Goal: Contribute content: Add original content to the website for others to see

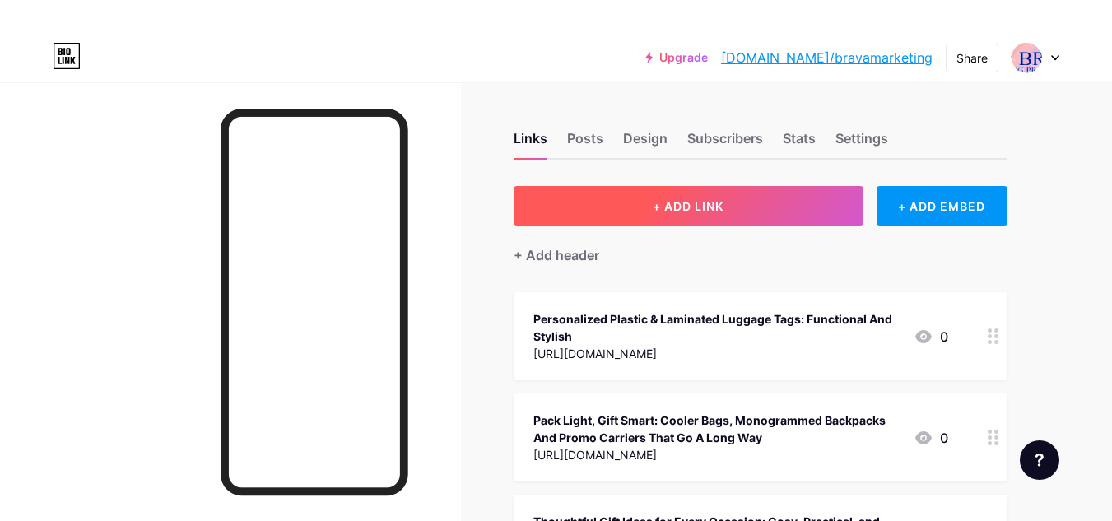
click at [662, 200] on span "+ ADD LINK" at bounding box center [688, 206] width 71 height 14
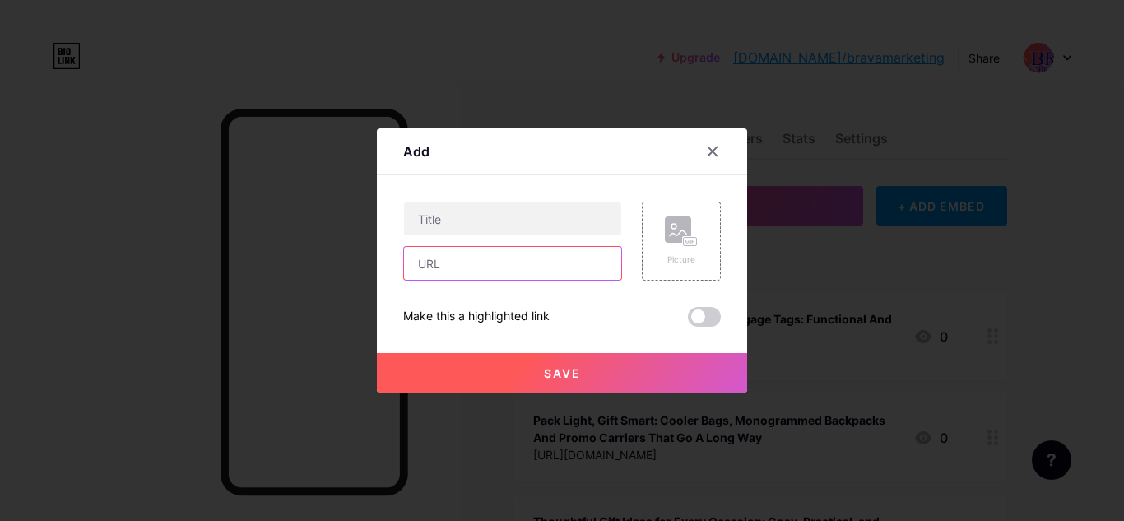
click at [452, 258] on input "text" at bounding box center [512, 263] width 217 height 33
paste input "[URL][DOMAIN_NAME]"
type input "[URL][DOMAIN_NAME]"
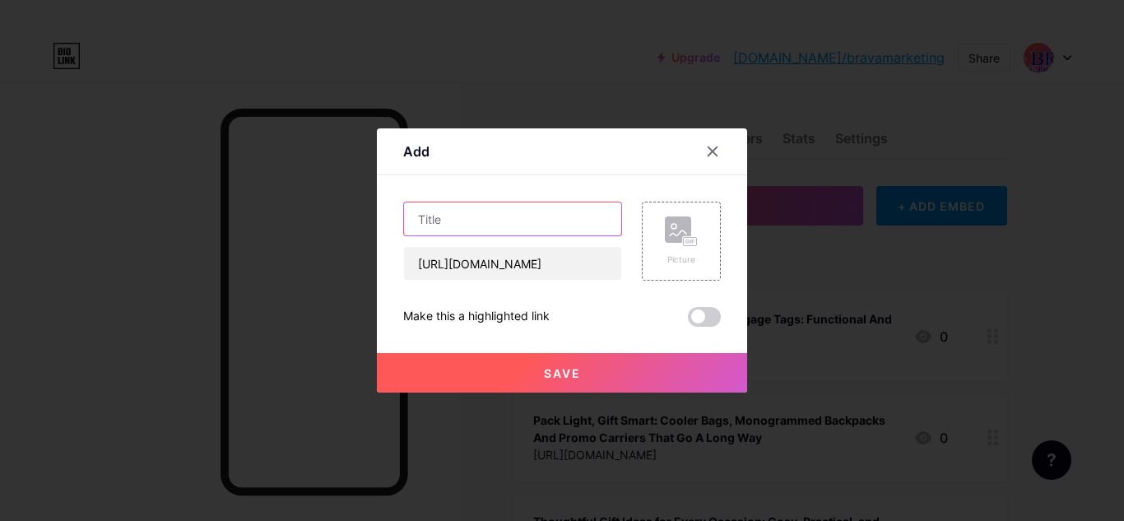
click at [474, 227] on input "text" at bounding box center [512, 218] width 217 height 33
paste input "Why Frisbees Are a Smart Choice for Brand Promotions"
click at [514, 219] on input "Why Frisbees Are a Smart Choice for Brand Promotions" at bounding box center [512, 218] width 217 height 33
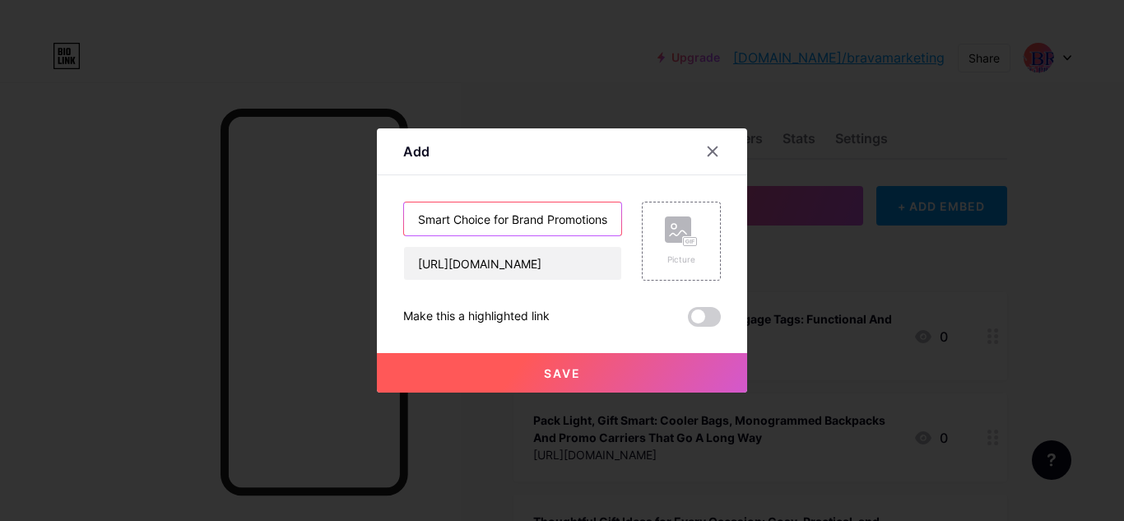
click at [514, 219] on input "Why Frisbees Are a Smart Choice for Brand Promotions" at bounding box center [512, 218] width 217 height 33
type input "Why Frisbees Are a Smart Choice for Brand Promotions"
click at [712, 309] on span at bounding box center [704, 317] width 33 height 20
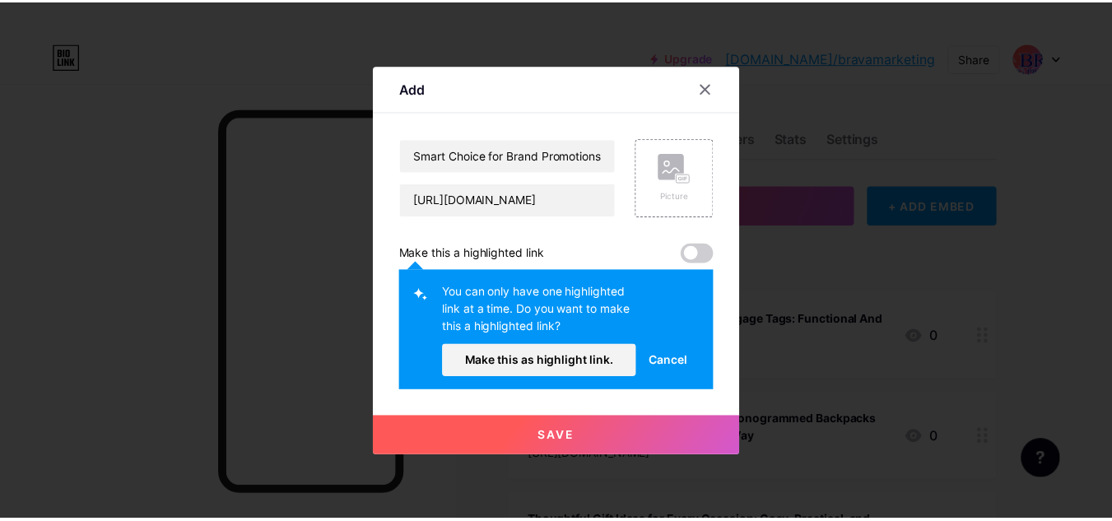
scroll to position [0, 0]
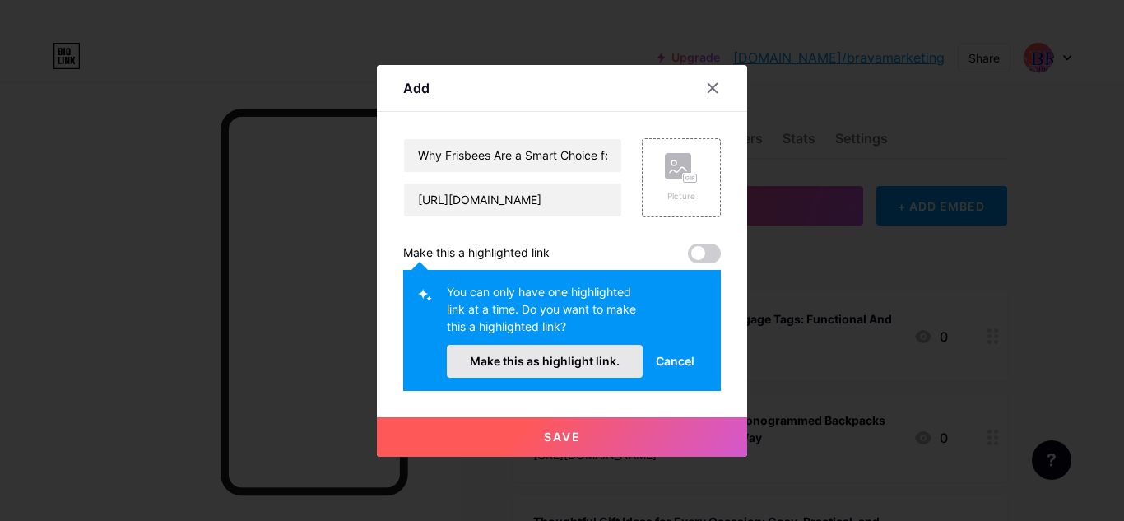
click at [611, 371] on button "Make this as highlight link." at bounding box center [545, 361] width 196 height 33
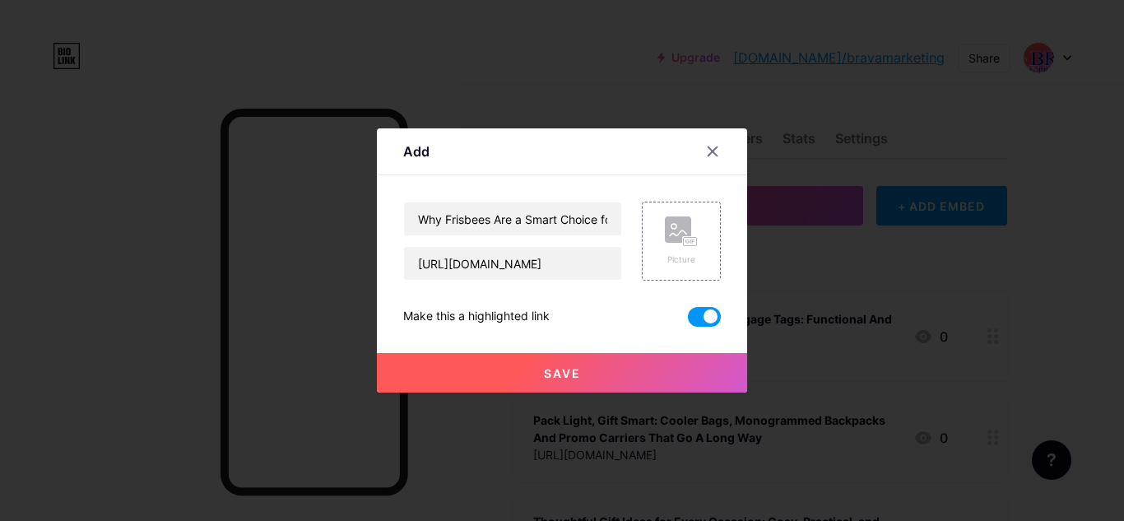
click at [621, 369] on button "Save" at bounding box center [562, 373] width 370 height 40
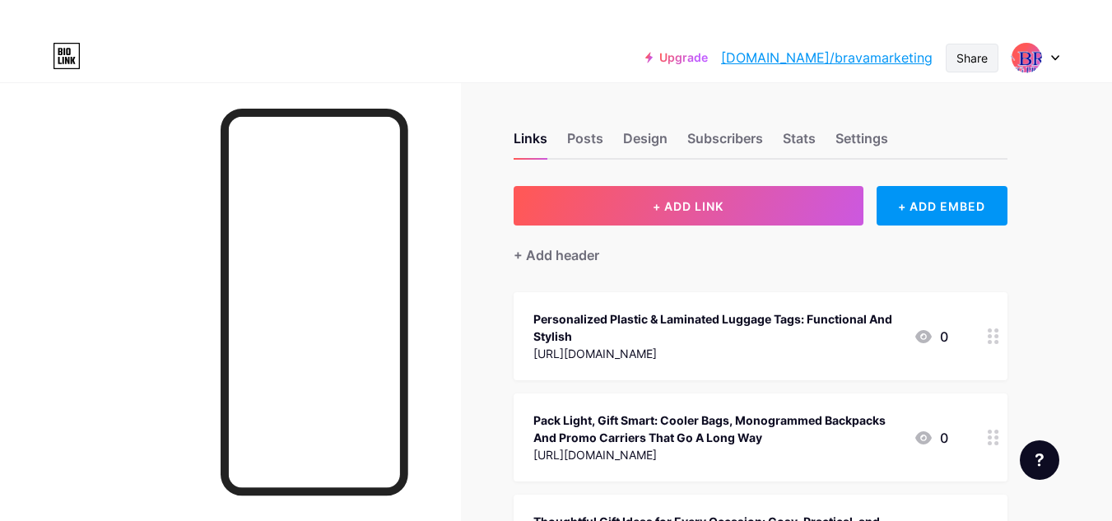
click at [986, 60] on div "Share" at bounding box center [971, 57] width 31 height 17
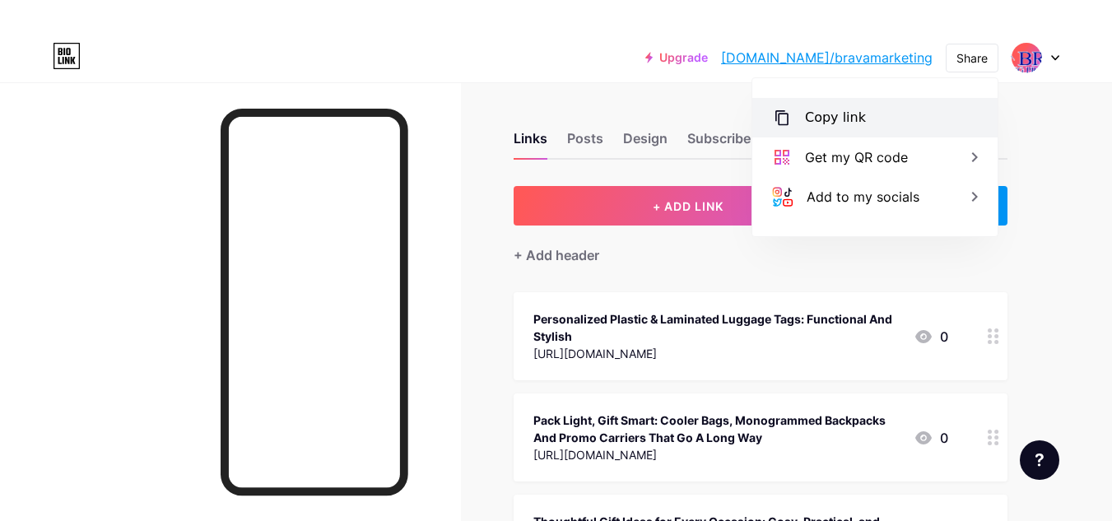
click at [820, 123] on div "Copy link" at bounding box center [835, 118] width 61 height 20
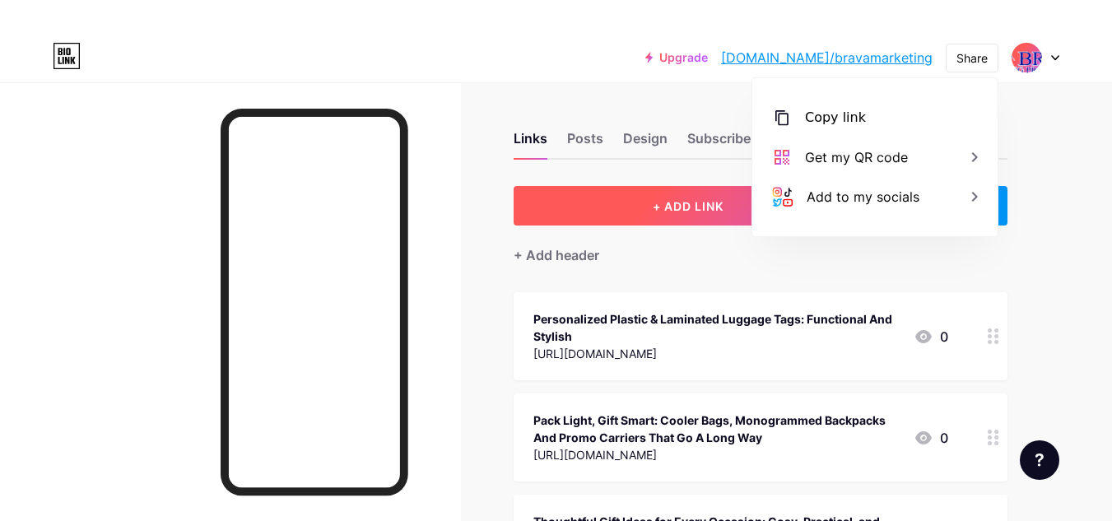
click at [658, 204] on span "+ ADD LINK" at bounding box center [688, 206] width 71 height 14
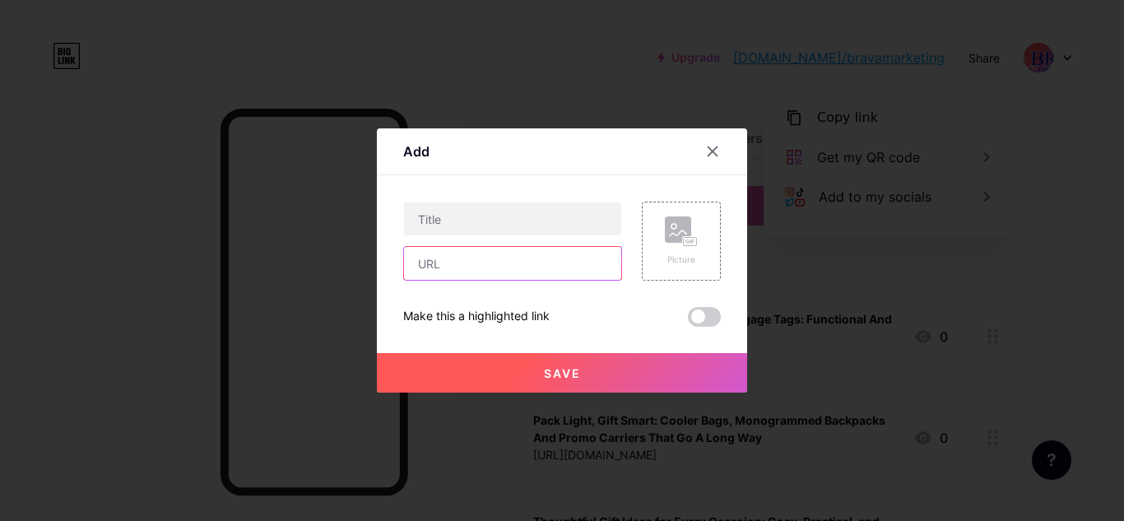
click at [494, 262] on input "text" at bounding box center [512, 263] width 217 height 33
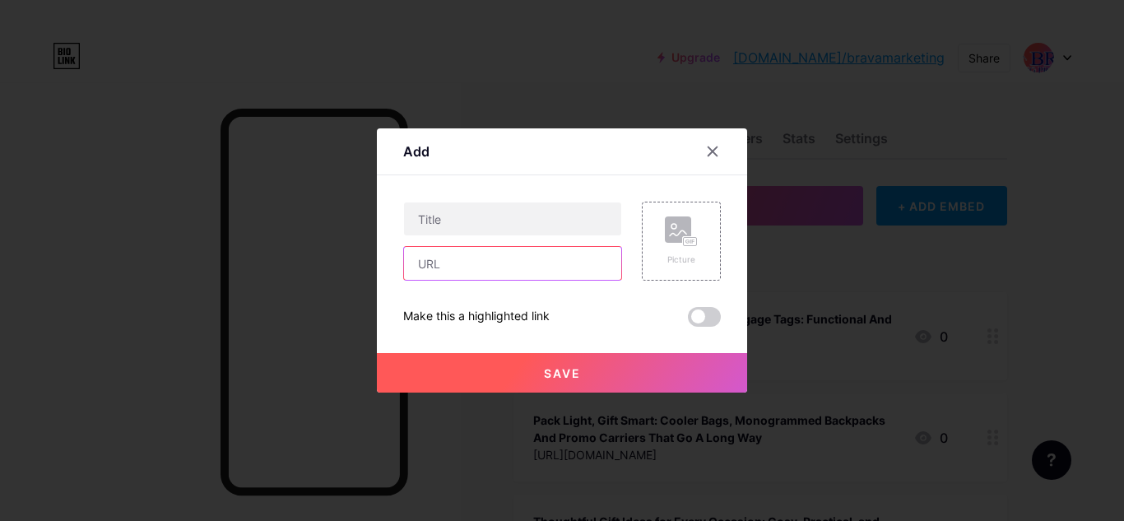
paste input "[URL][DOMAIN_NAME]"
type input "[URL][DOMAIN_NAME]"
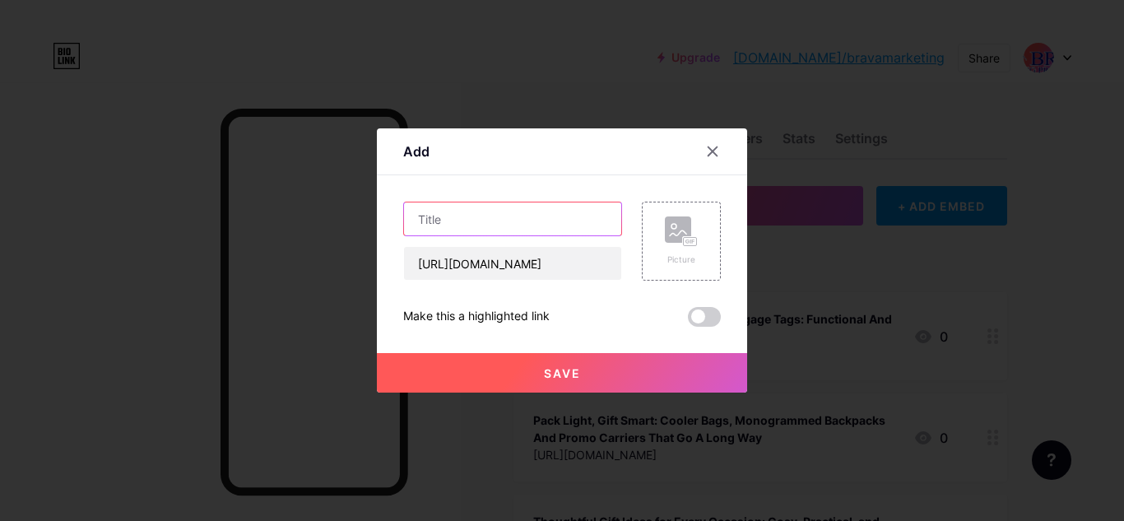
click at [549, 207] on input "text" at bounding box center [512, 218] width 217 height 33
paste input "Smart Buyer’s Shield: Critical Pitfalls That Sabotage Custom Massage Gun Invest…"
type input "Smart Buyer’s Shield: Critical Pitfalls That Sabotage Custom Massage Gun Invest…"
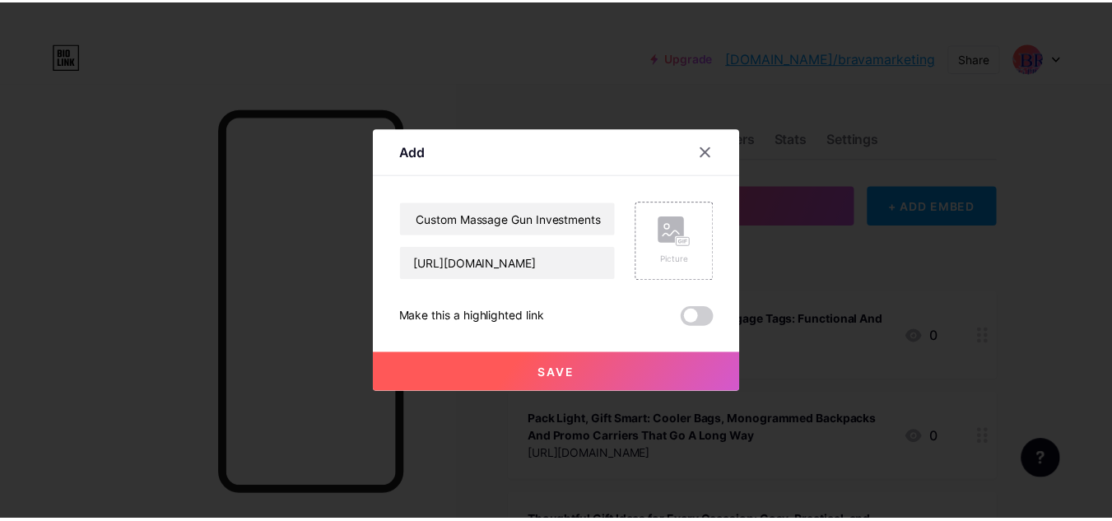
scroll to position [0, 0]
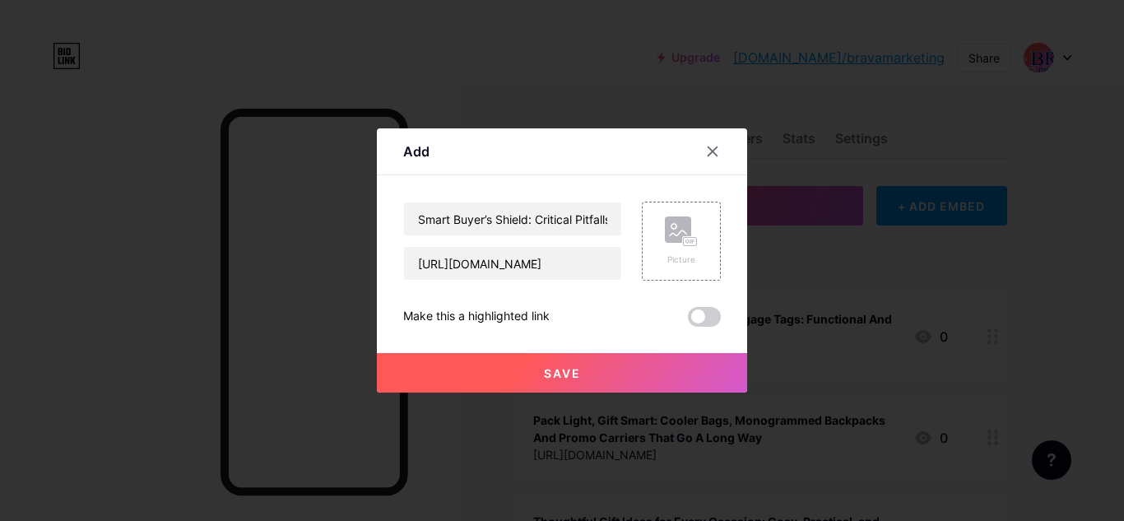
click at [707, 316] on span at bounding box center [704, 317] width 33 height 20
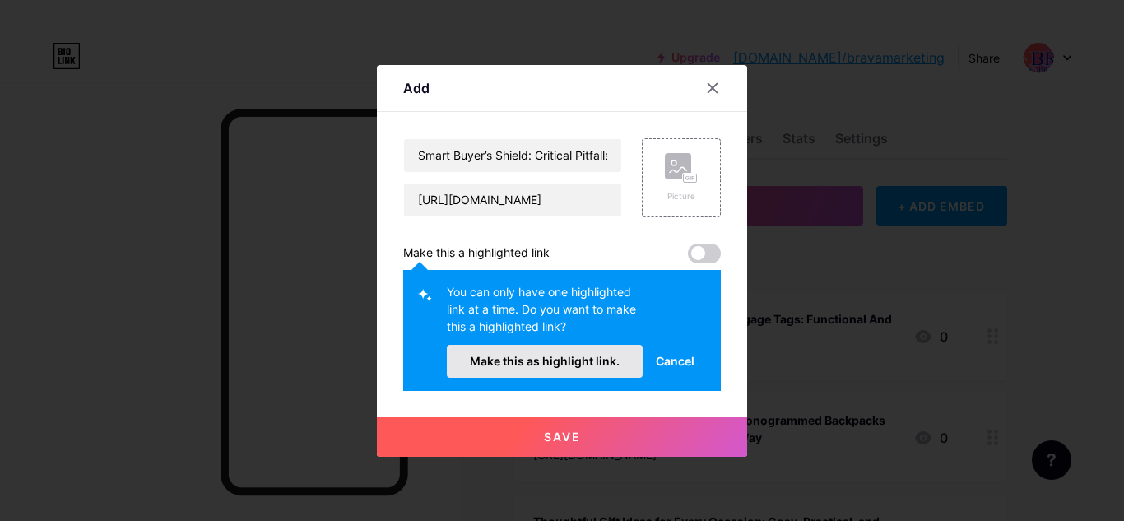
click at [561, 368] on button "Make this as highlight link." at bounding box center [545, 361] width 196 height 33
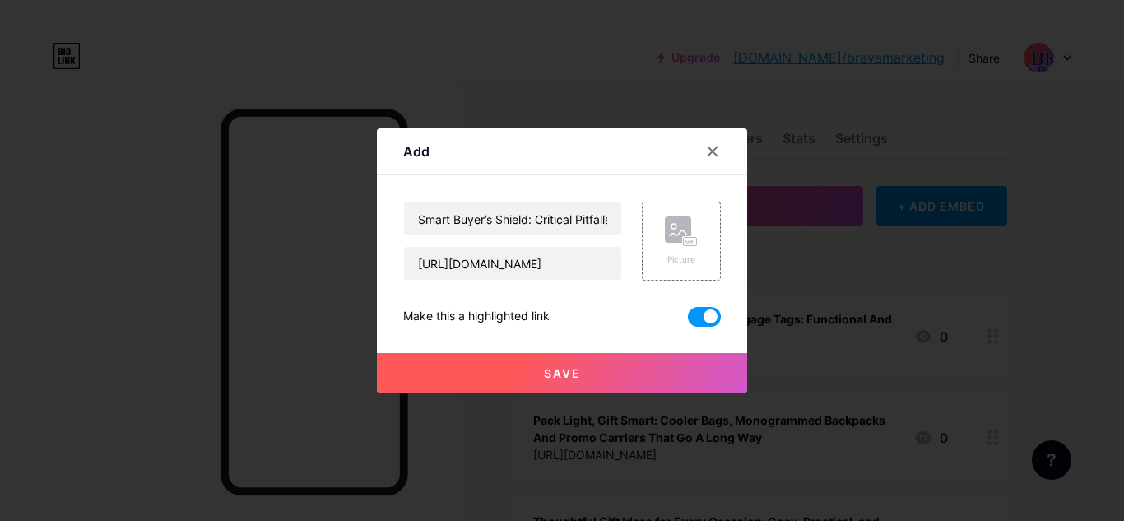
click at [583, 374] on button "Save" at bounding box center [562, 373] width 370 height 40
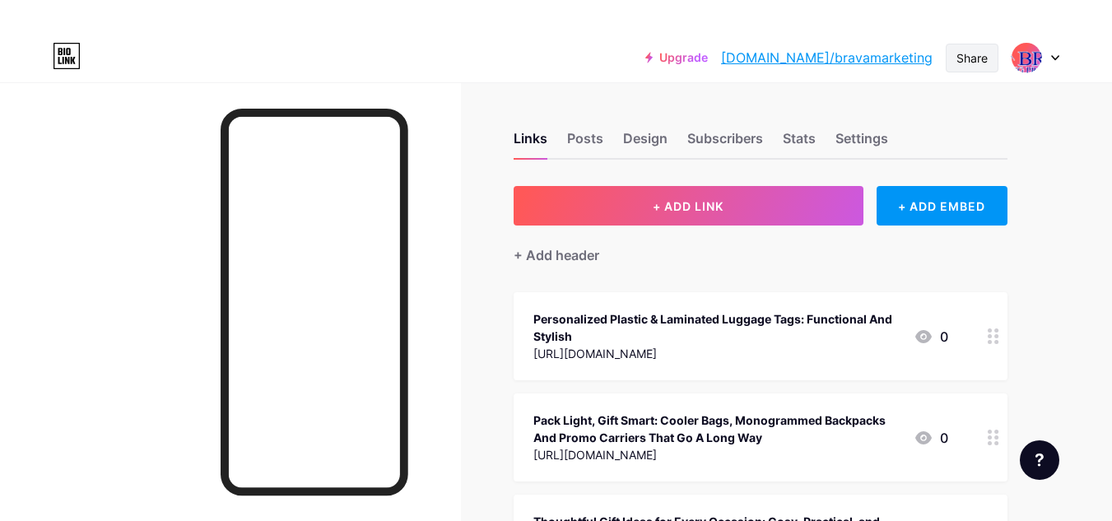
drag, startPoint x: 969, startPoint y: 58, endPoint x: 959, endPoint y: 62, distance: 11.2
click at [969, 58] on div "Share" at bounding box center [971, 57] width 31 height 17
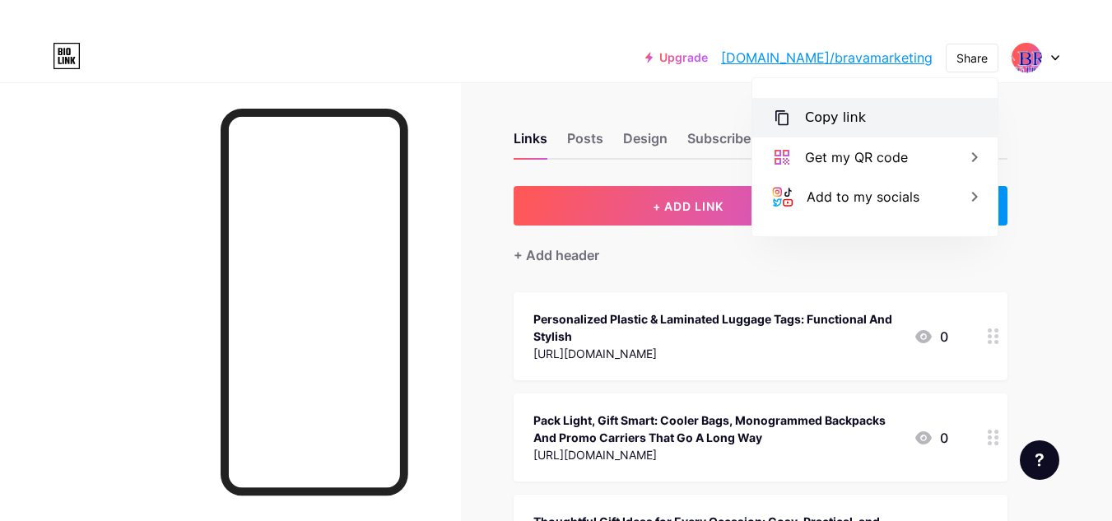
click at [861, 118] on div "Copy link" at bounding box center [874, 118] width 245 height 40
